Goal: Find specific page/section: Find specific page/section

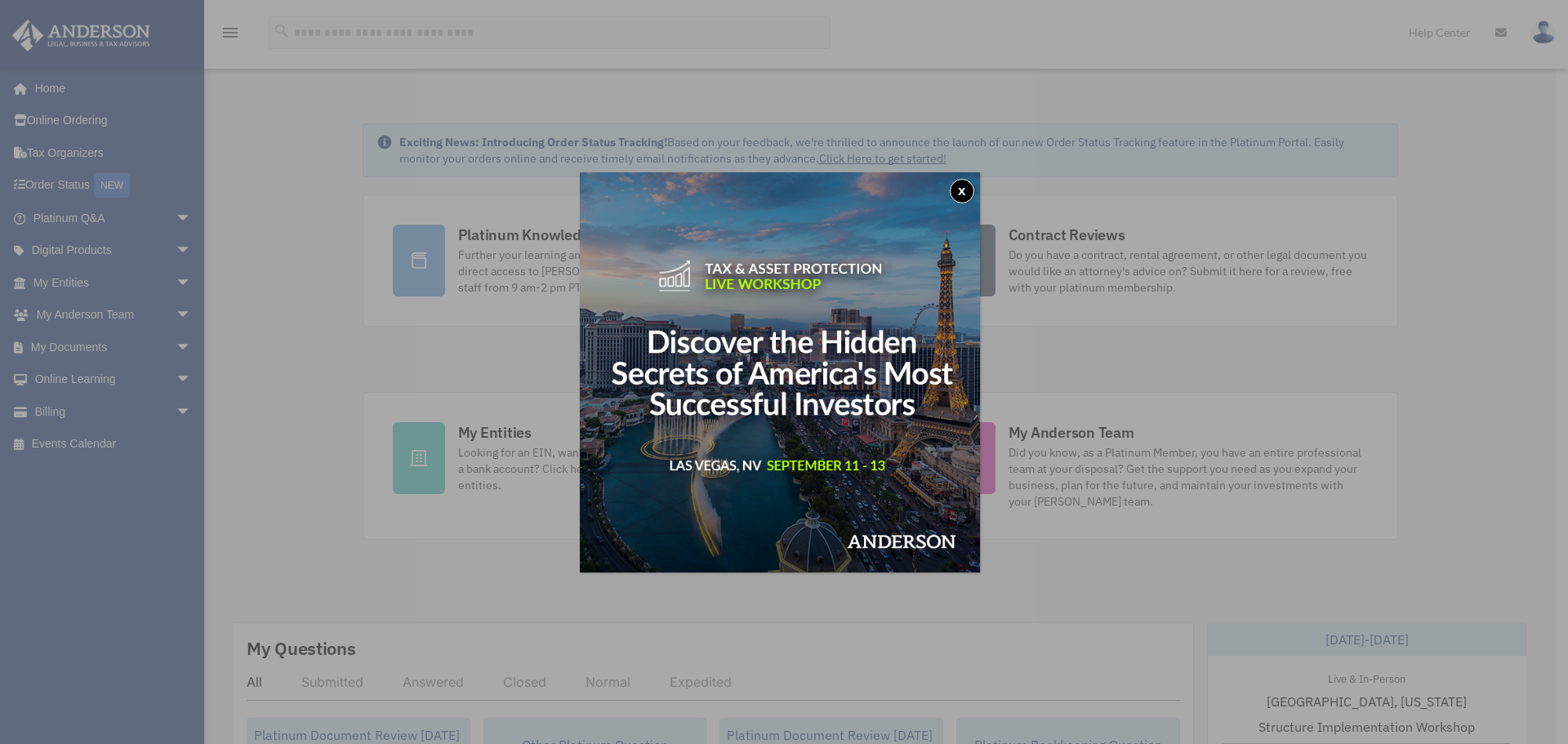
click at [958, 188] on button "x" at bounding box center [961, 191] width 25 height 25
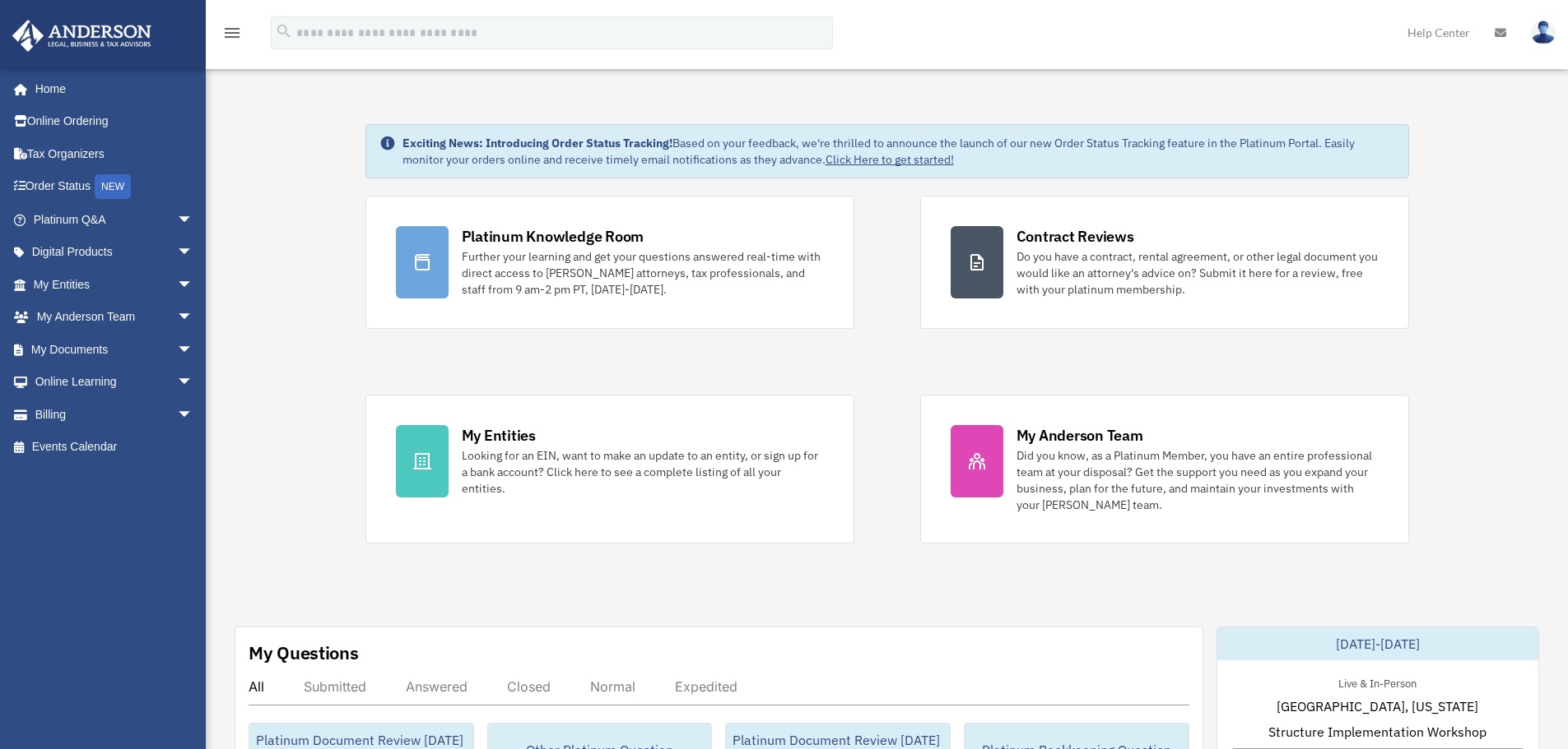
click at [177, 216] on span "arrow_drop_down" at bounding box center [194, 219] width 33 height 33
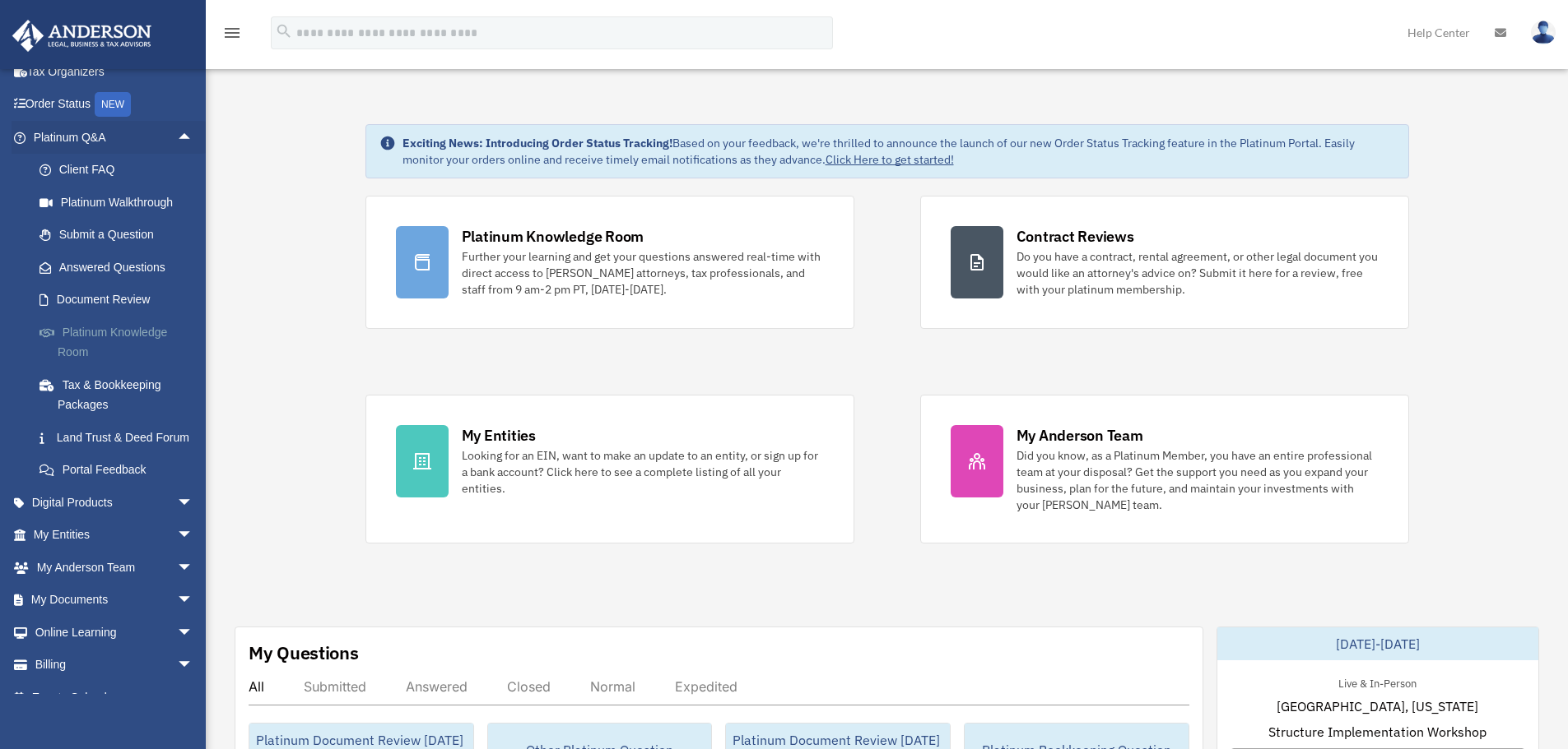
scroll to position [126, 0]
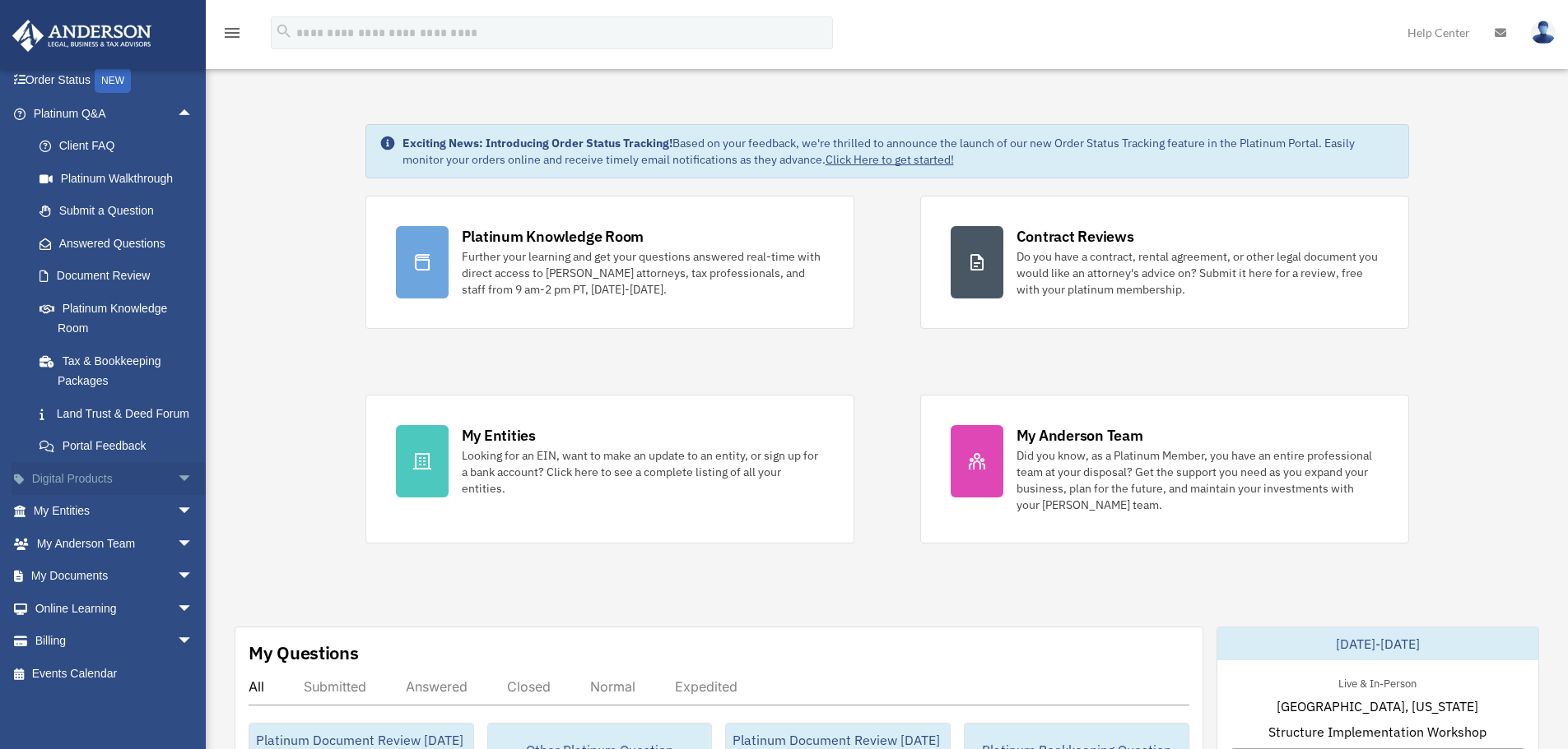
click at [177, 489] on span "arrow_drop_down" at bounding box center [194, 479] width 33 height 33
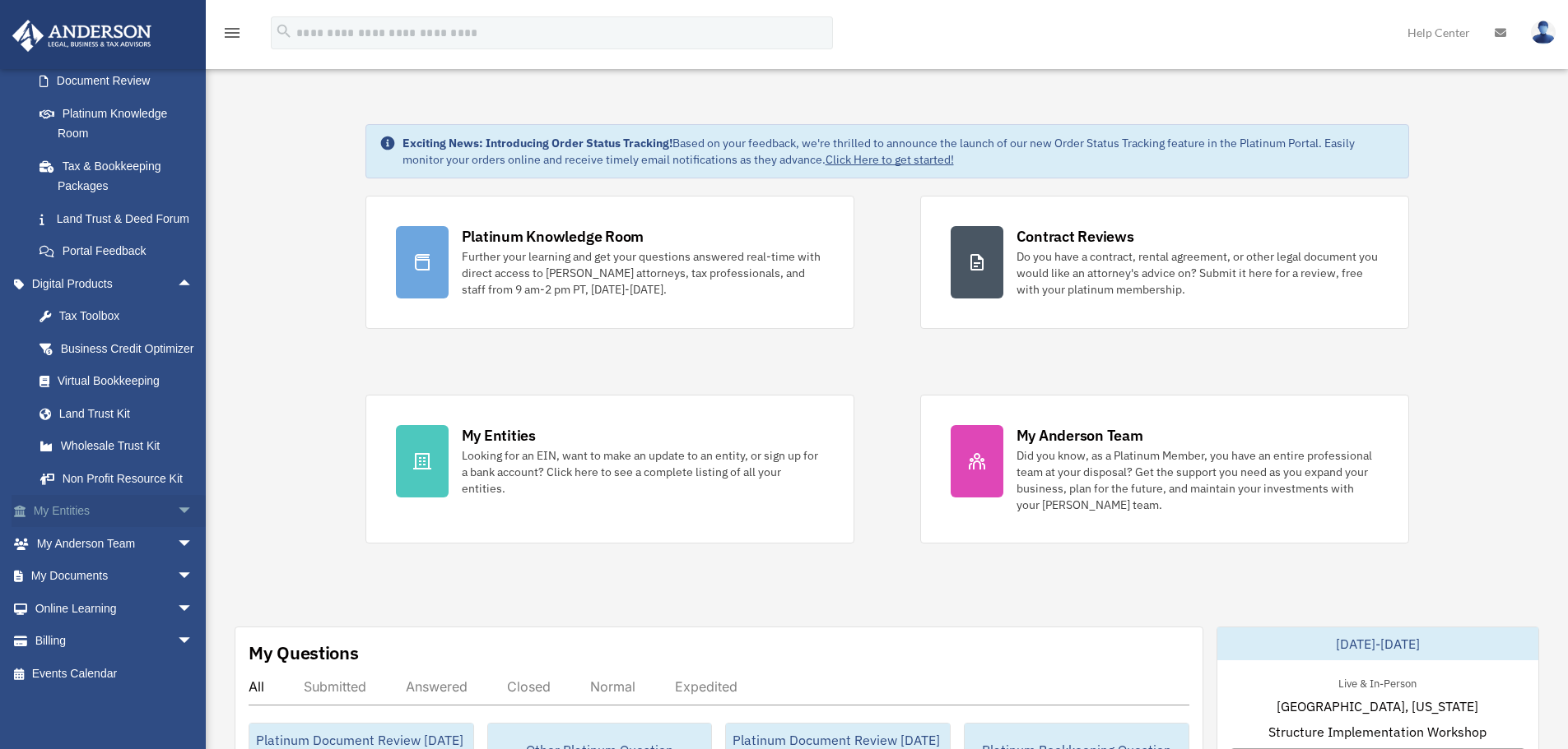
scroll to position [342, 0]
click at [177, 508] on span "arrow_drop_down" at bounding box center [194, 512] width 33 height 33
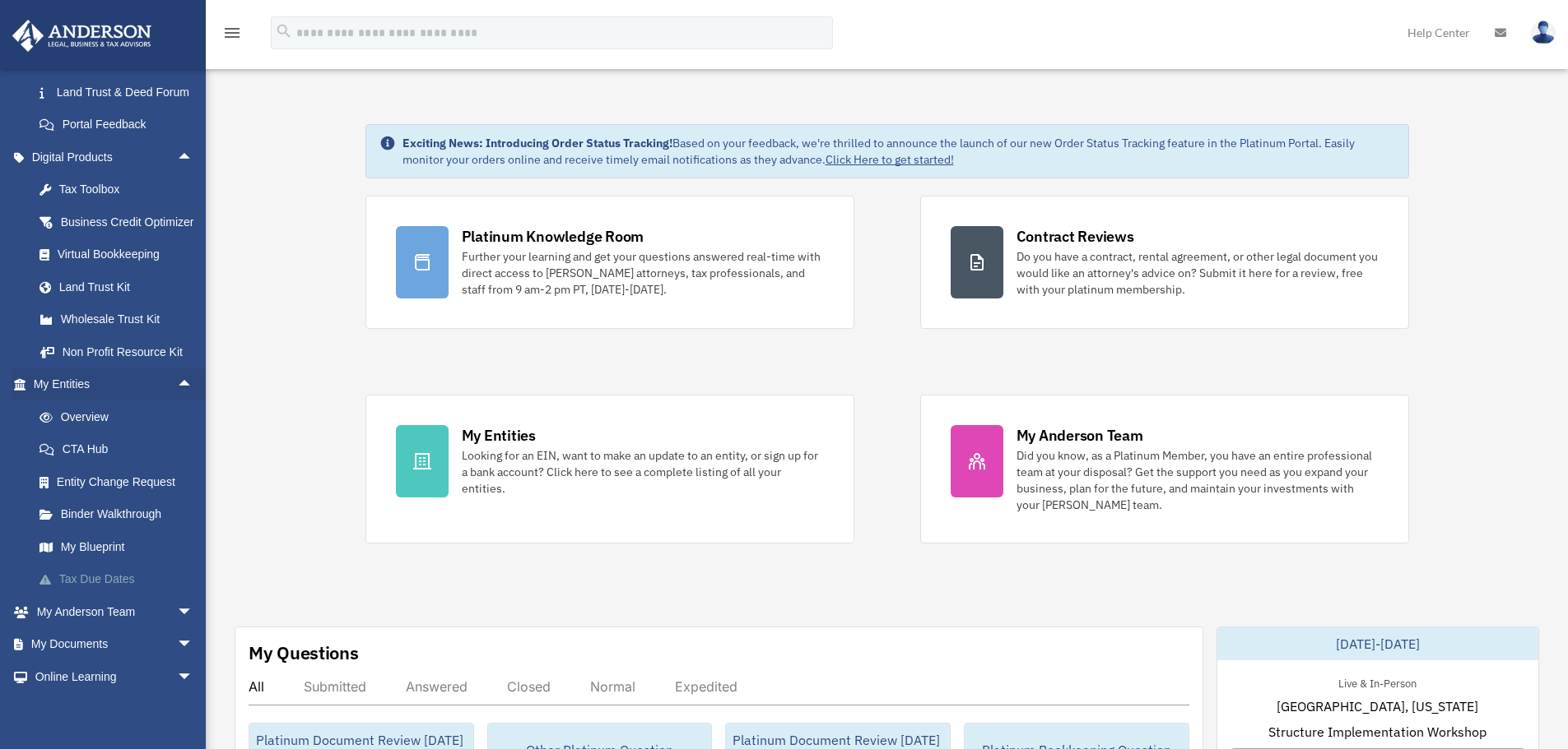
scroll to position [506, 0]
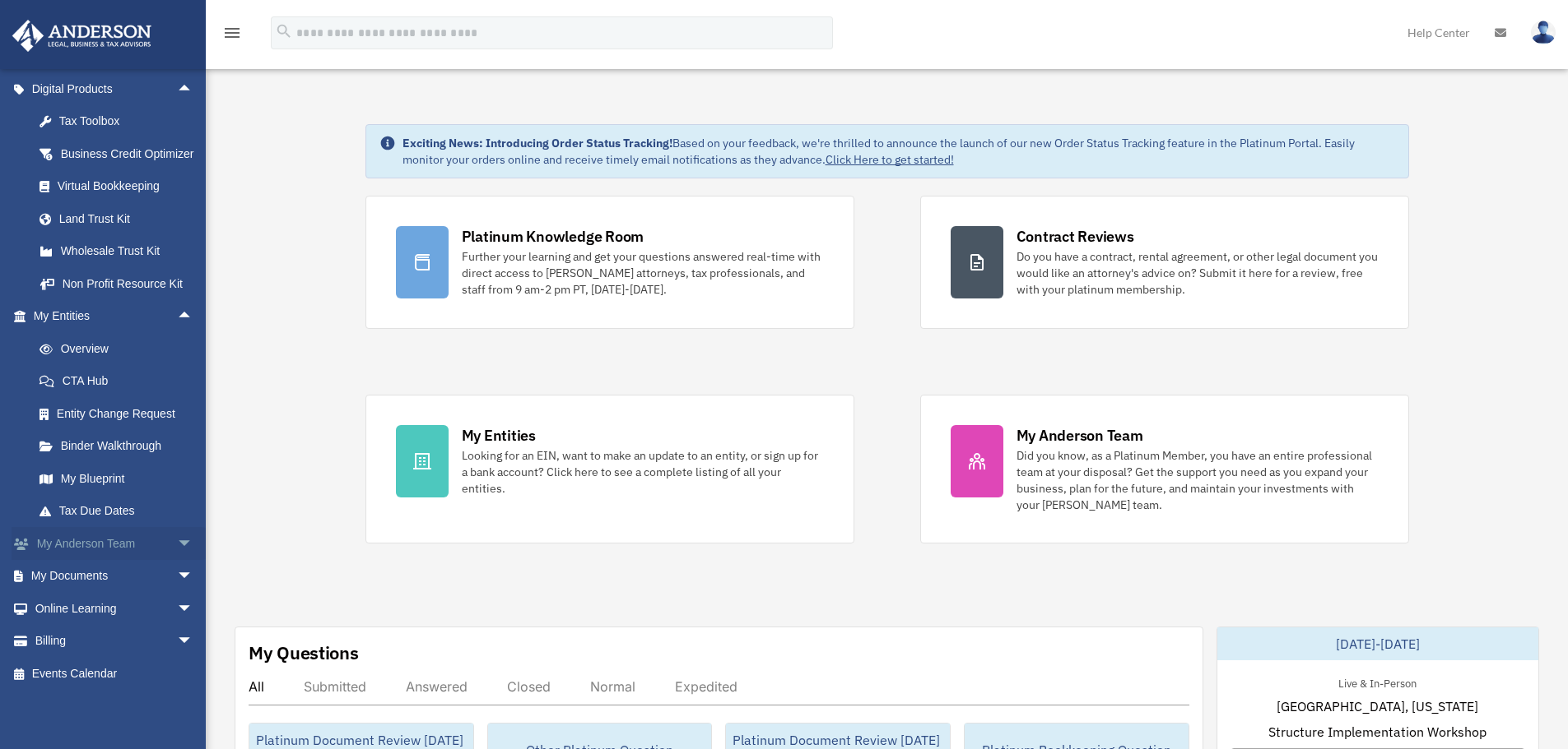
click at [177, 561] on span "arrow_drop_down" at bounding box center [194, 544] width 33 height 33
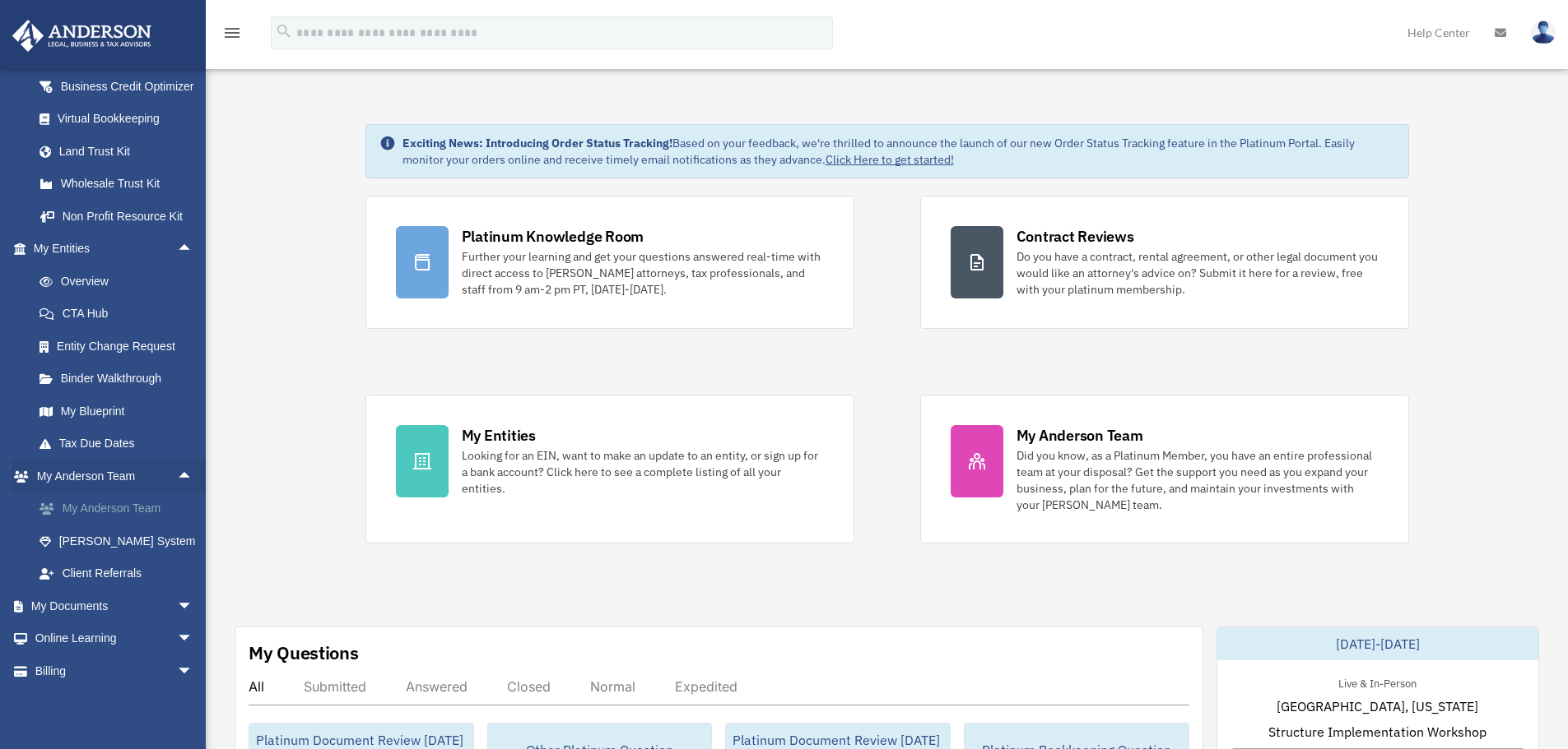
scroll to position [633, 0]
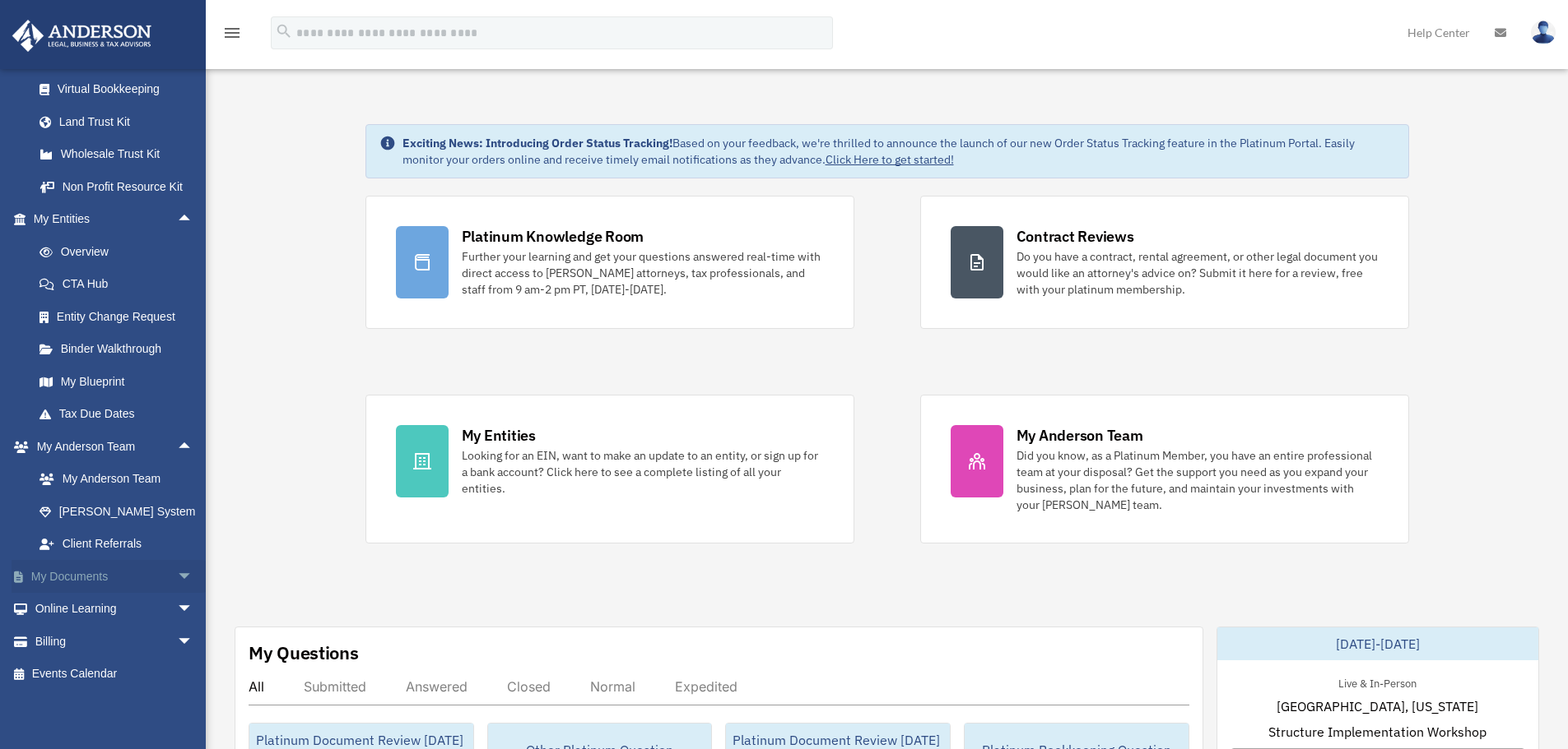
click at [177, 581] on span "arrow_drop_down" at bounding box center [194, 577] width 33 height 33
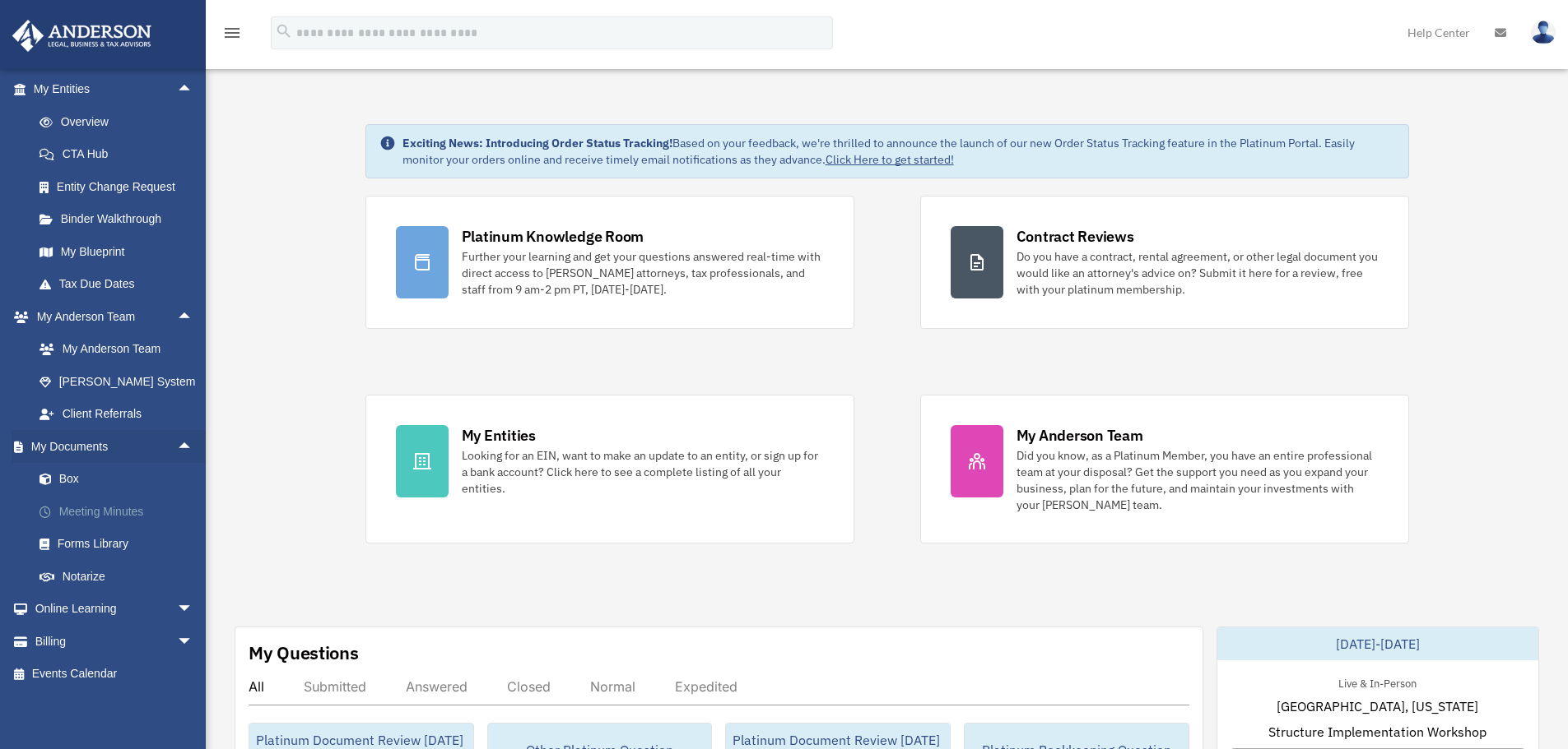
scroll to position [763, 0]
click at [177, 643] on span "arrow_drop_down" at bounding box center [194, 642] width 33 height 33
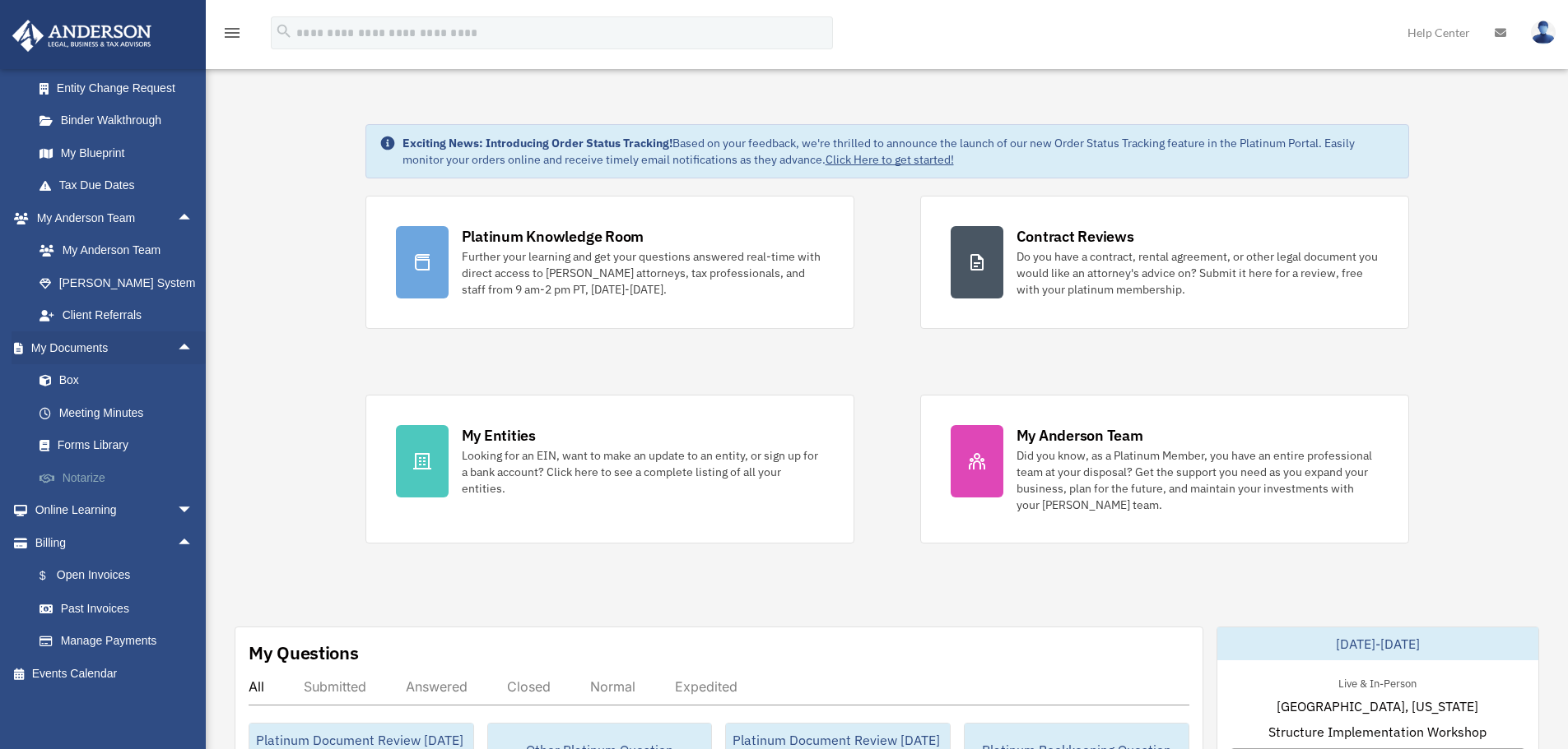
scroll to position [862, 0]
click at [181, 348] on span "arrow_drop_up" at bounding box center [194, 348] width 33 height 33
click at [177, 348] on span "arrow_drop_up" at bounding box center [194, 348] width 33 height 33
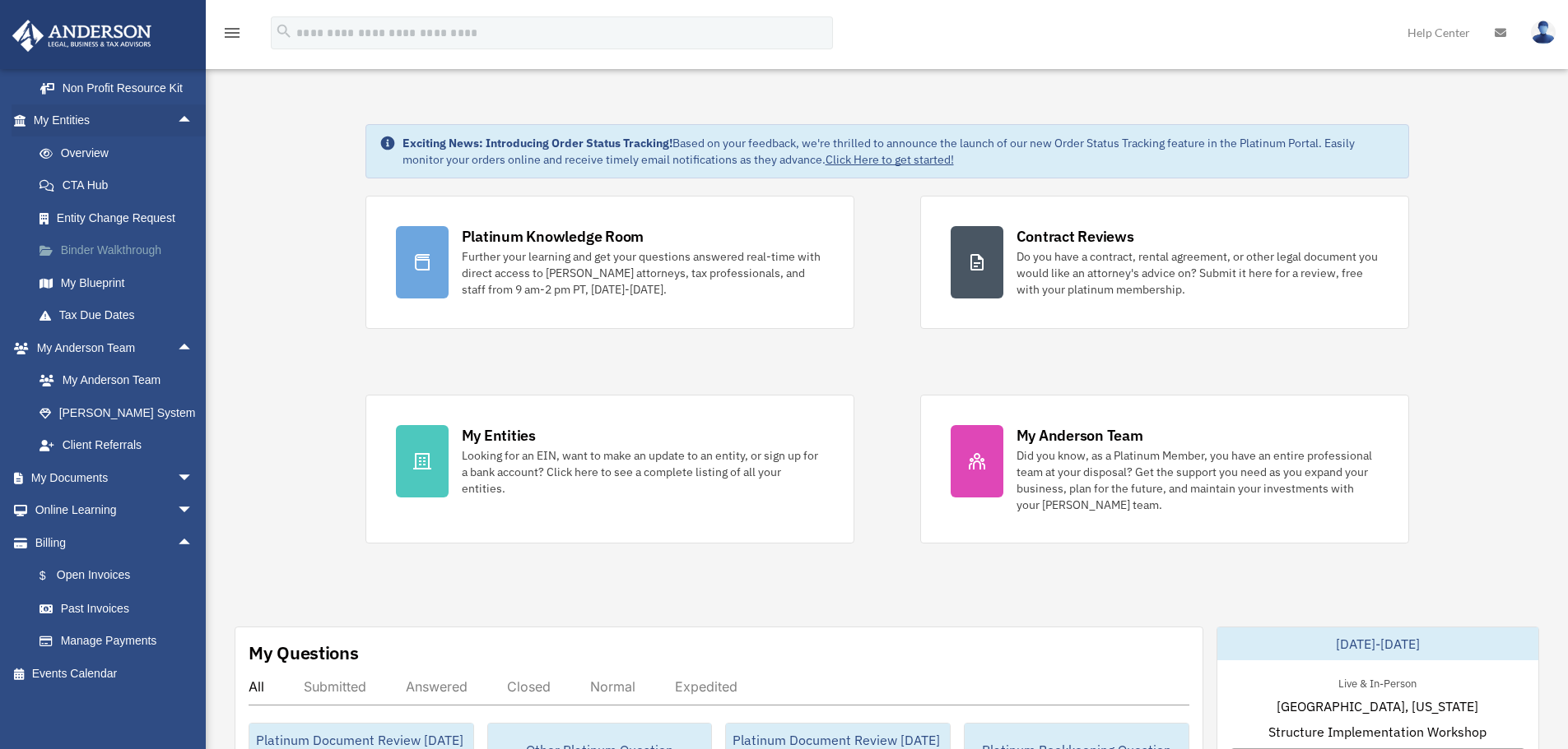
scroll to position [634, 0]
click at [177, 211] on span "arrow_drop_up" at bounding box center [194, 219] width 33 height 33
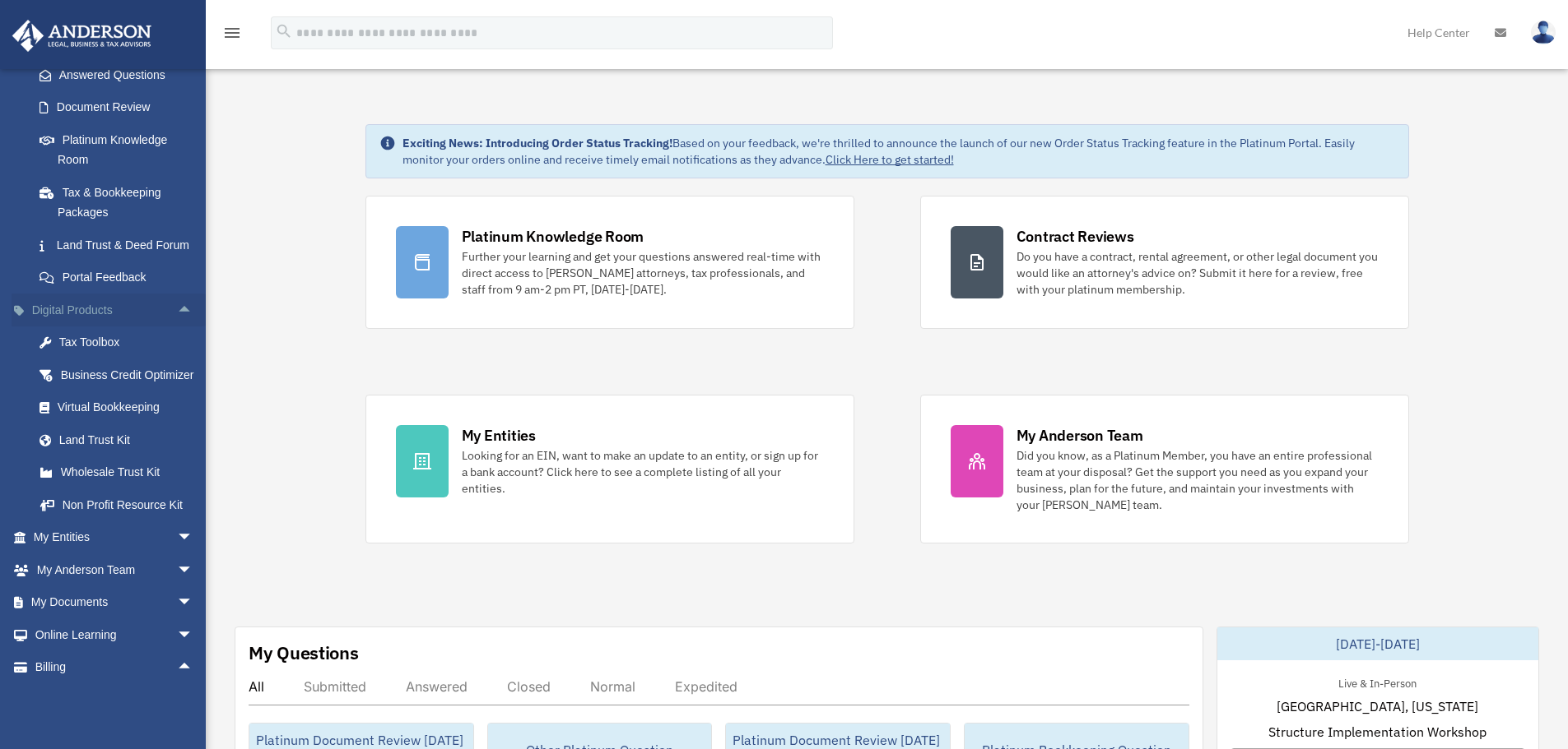
click at [177, 328] on span "arrow_drop_up" at bounding box center [194, 310] width 33 height 33
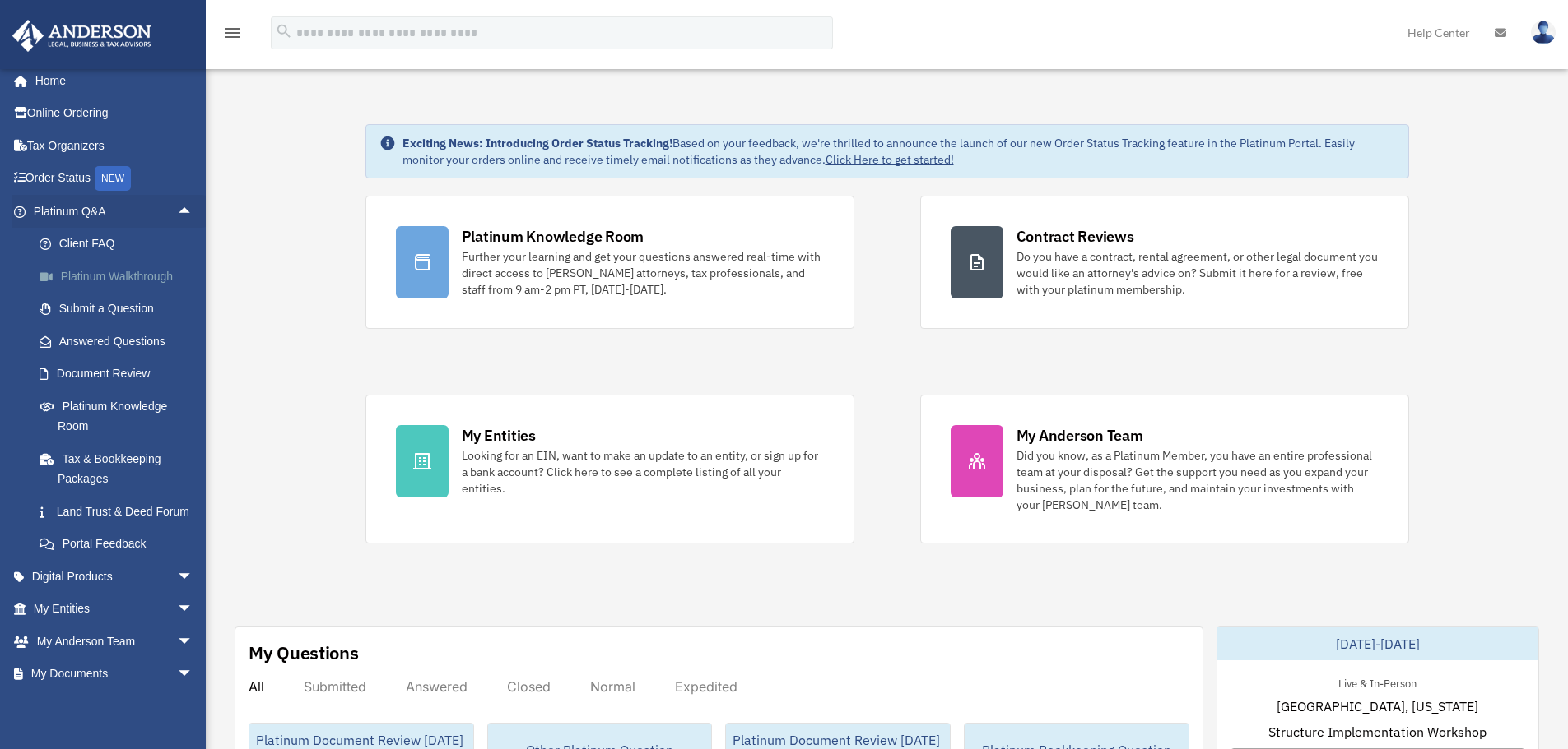
scroll to position [0, 0]
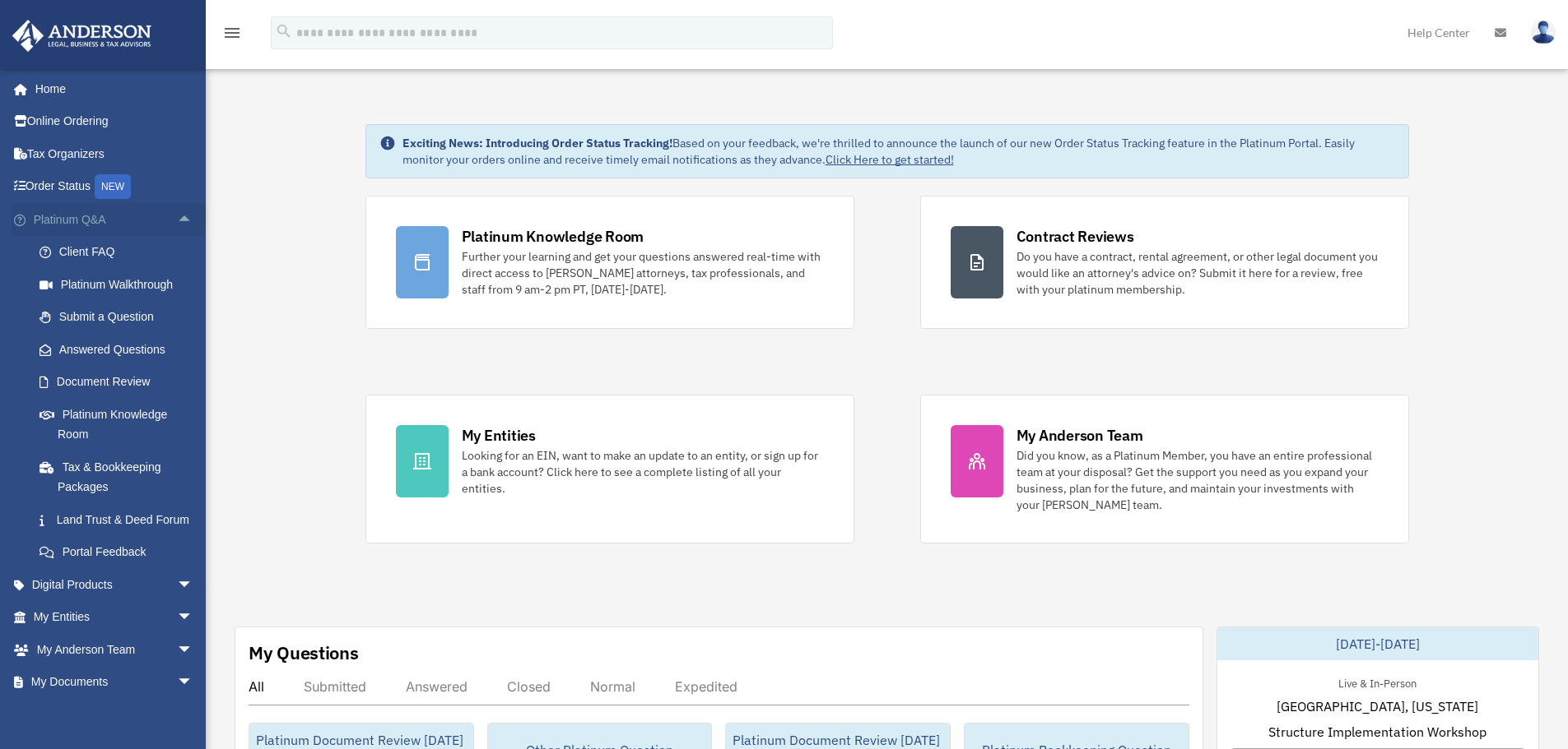
click at [177, 213] on span "arrow_drop_up" at bounding box center [194, 219] width 33 height 33
